Goal: Register for event/course

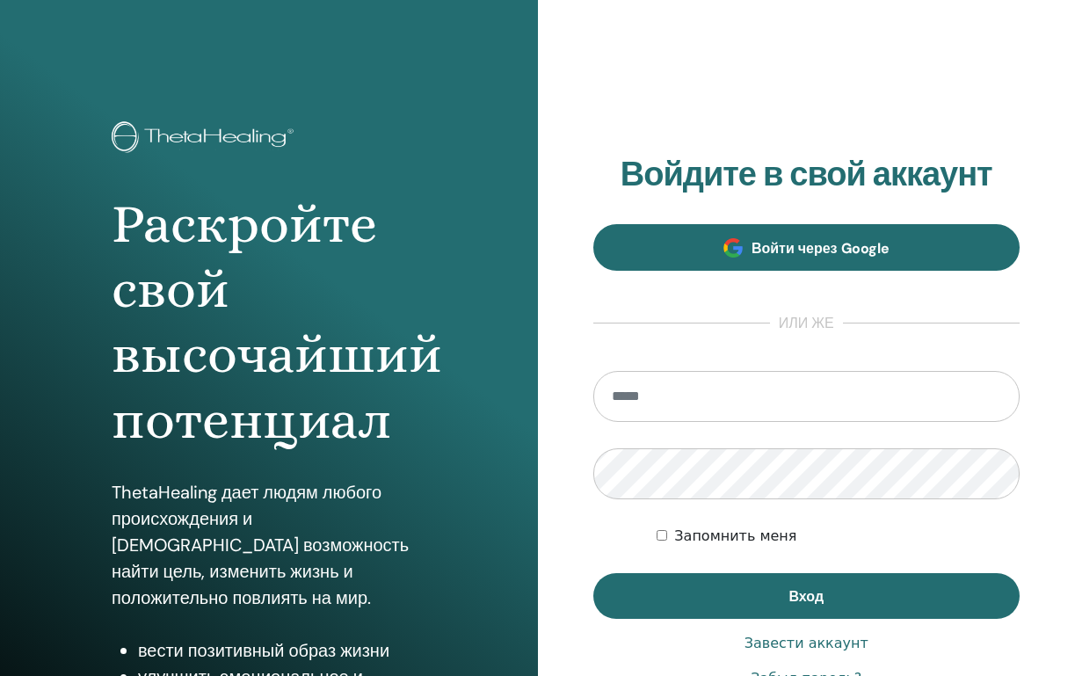
click at [752, 245] on span "Войти через Google" at bounding box center [820, 248] width 138 height 18
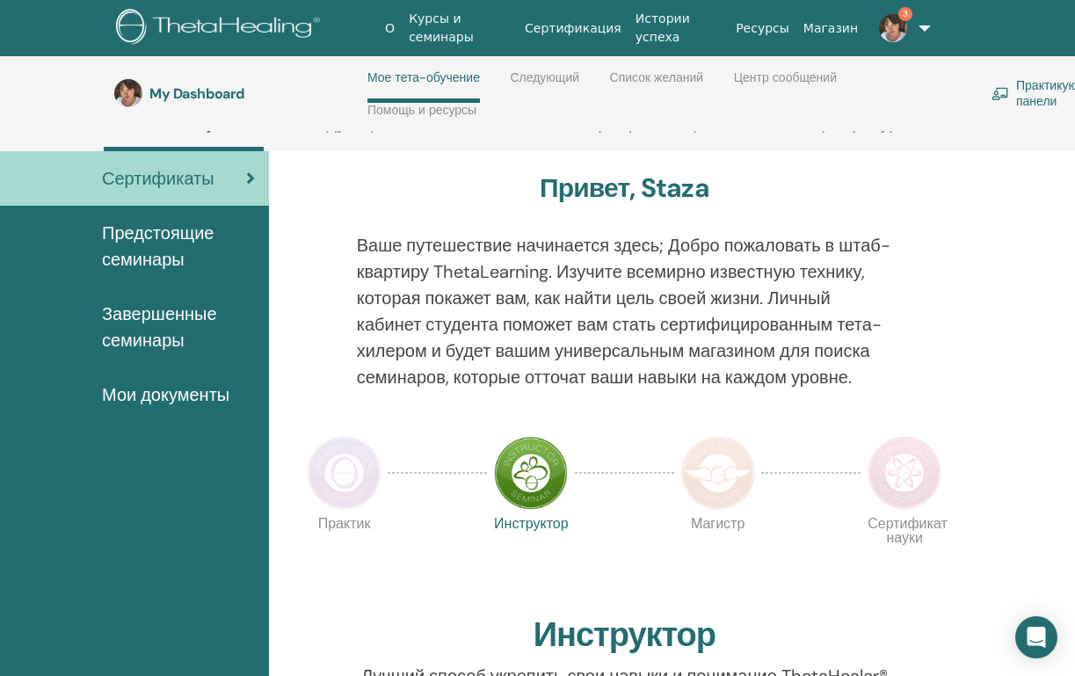
scroll to position [83, 0]
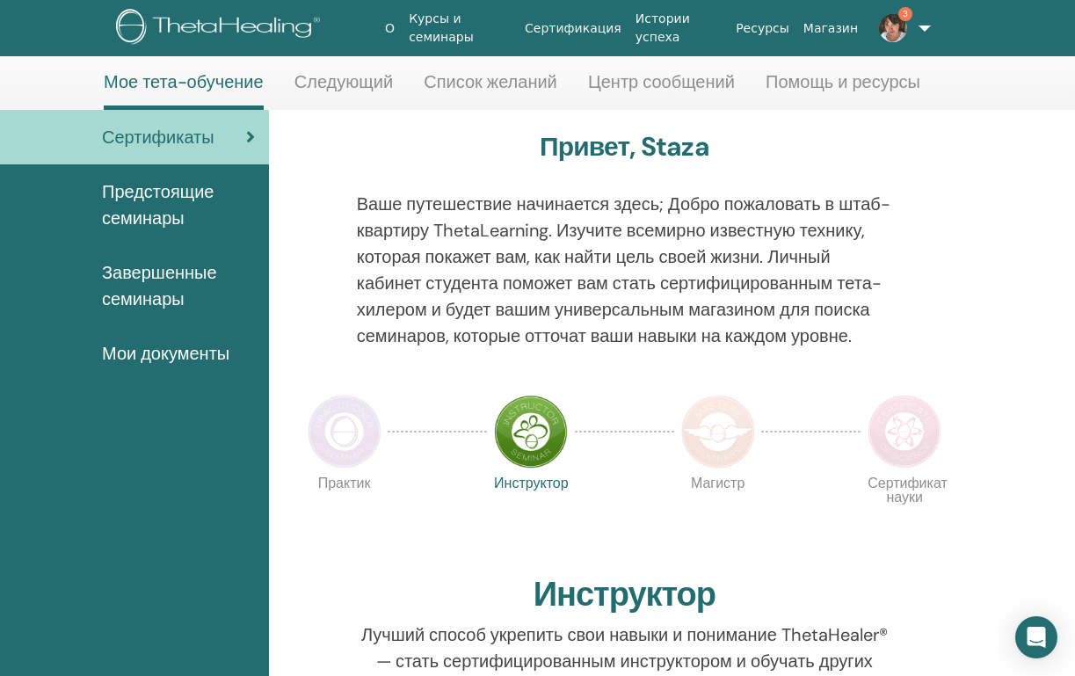
click at [168, 195] on span "Предстоящие семинары" at bounding box center [178, 204] width 153 height 53
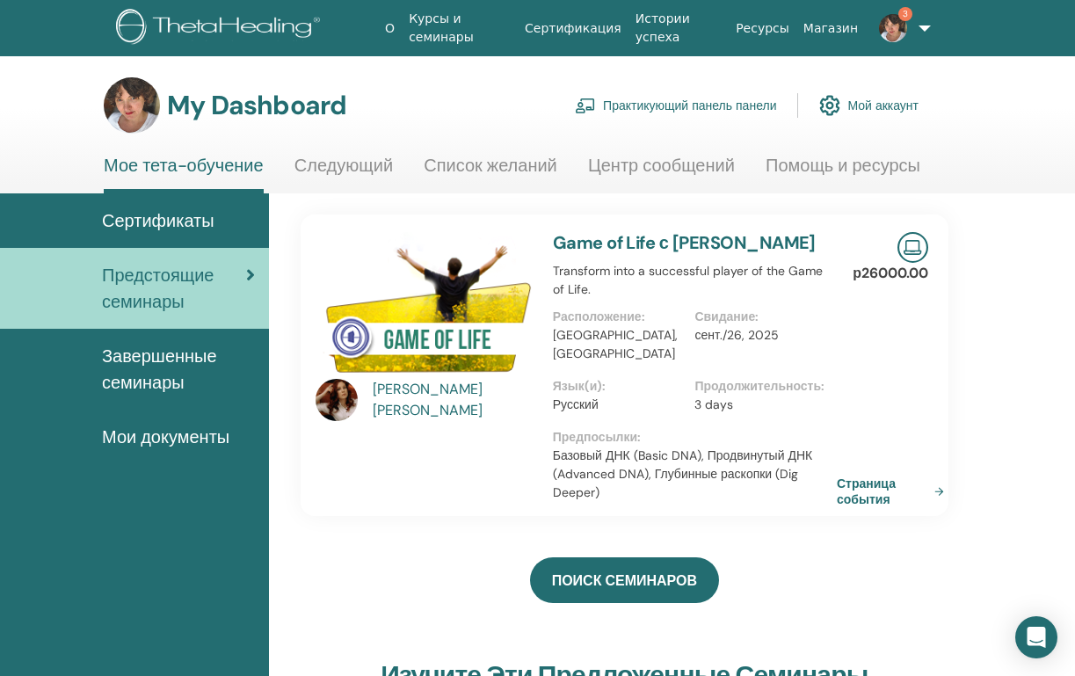
scroll to position [25, 0]
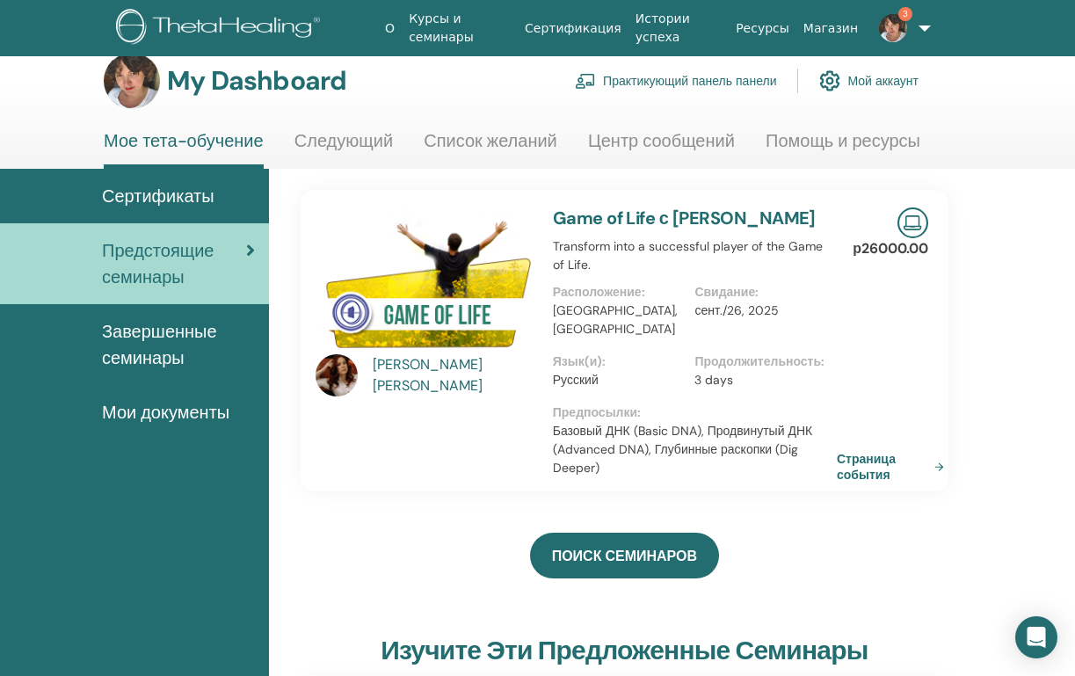
click at [569, 217] on link "Game of Life с Elena Shevchenko-Yontsa" at bounding box center [684, 218] width 263 height 23
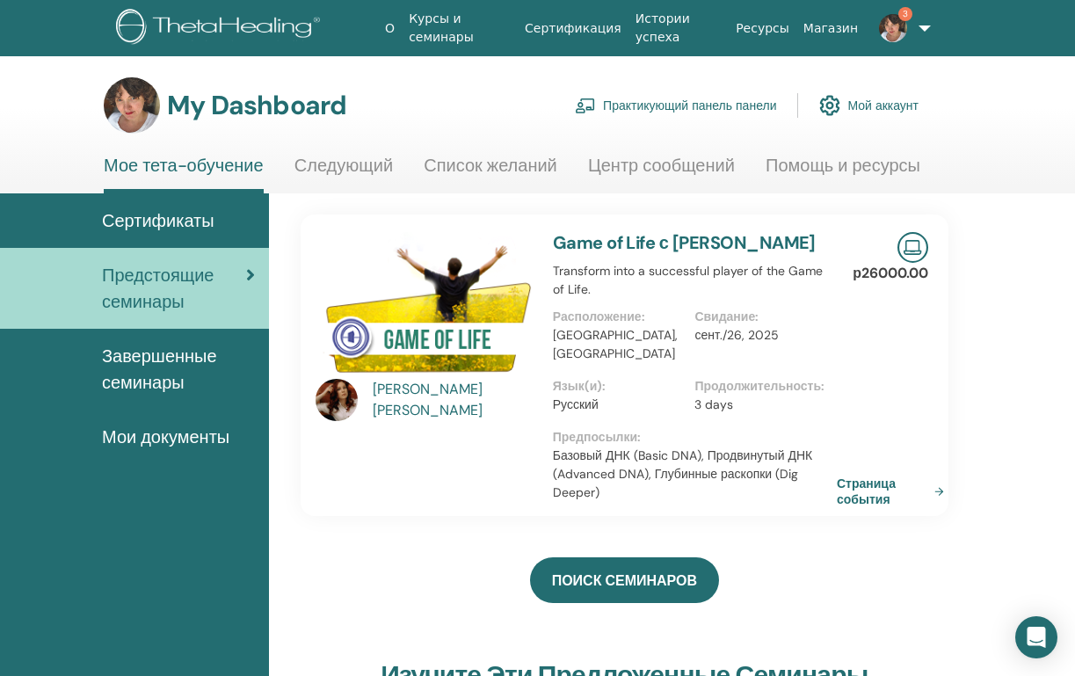
click at [581, 253] on link "Game of Life с Elena Shevchenko-Yontsa" at bounding box center [684, 242] width 263 height 23
click at [584, 254] on link "Game of Life с Elena Shevchenko-Yontsa" at bounding box center [684, 242] width 263 height 23
click at [478, 369] on img at bounding box center [424, 308] width 216 height 152
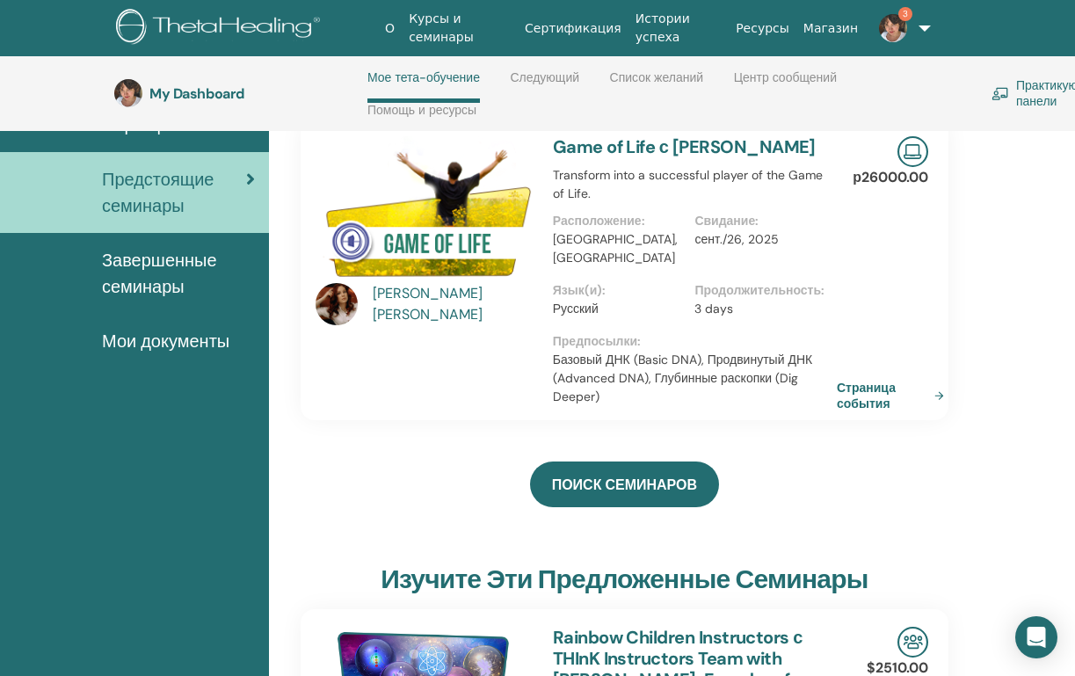
scroll to position [179, 0]
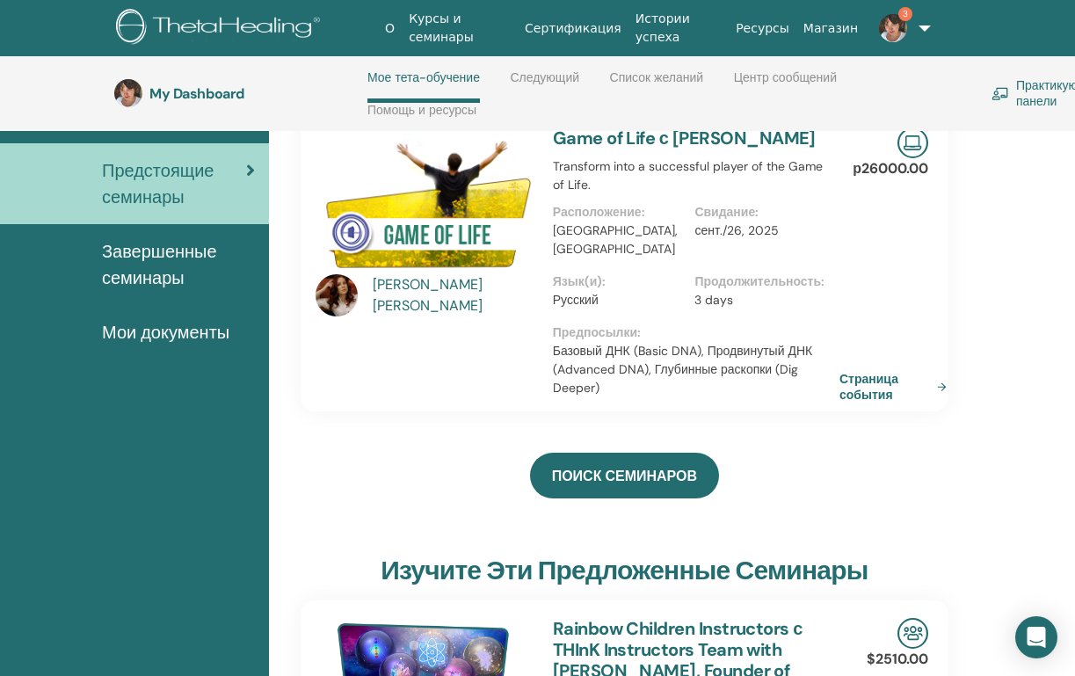
click at [859, 388] on link "Страница события" at bounding box center [896, 387] width 114 height 32
click at [144, 266] on span "Завершенные семинары" at bounding box center [178, 264] width 153 height 53
